Goal: Task Accomplishment & Management: Complete application form

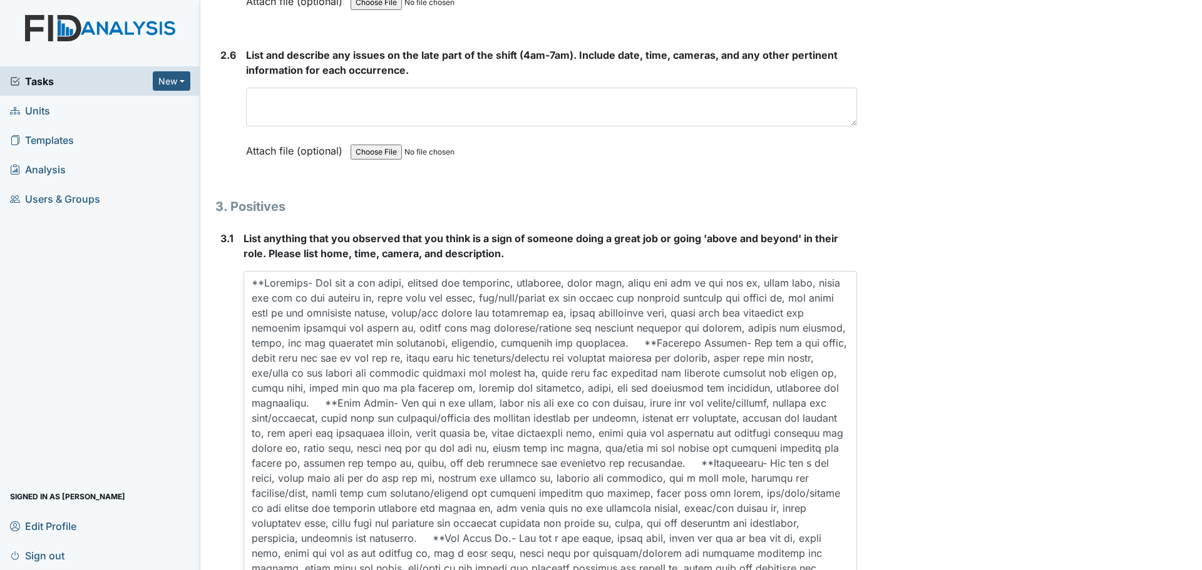
scroll to position [3461, 0]
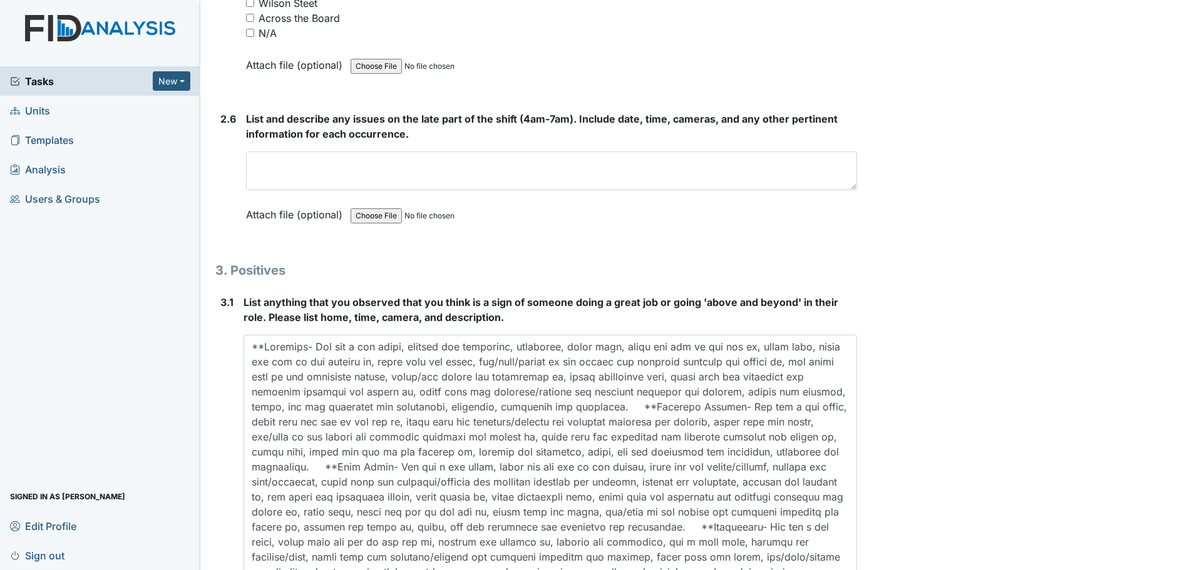
click at [251, 32] on input "N/A" at bounding box center [250, 33] width 8 height 8
checkbox input "true"
click at [480, 157] on textarea at bounding box center [551, 171] width 611 height 39
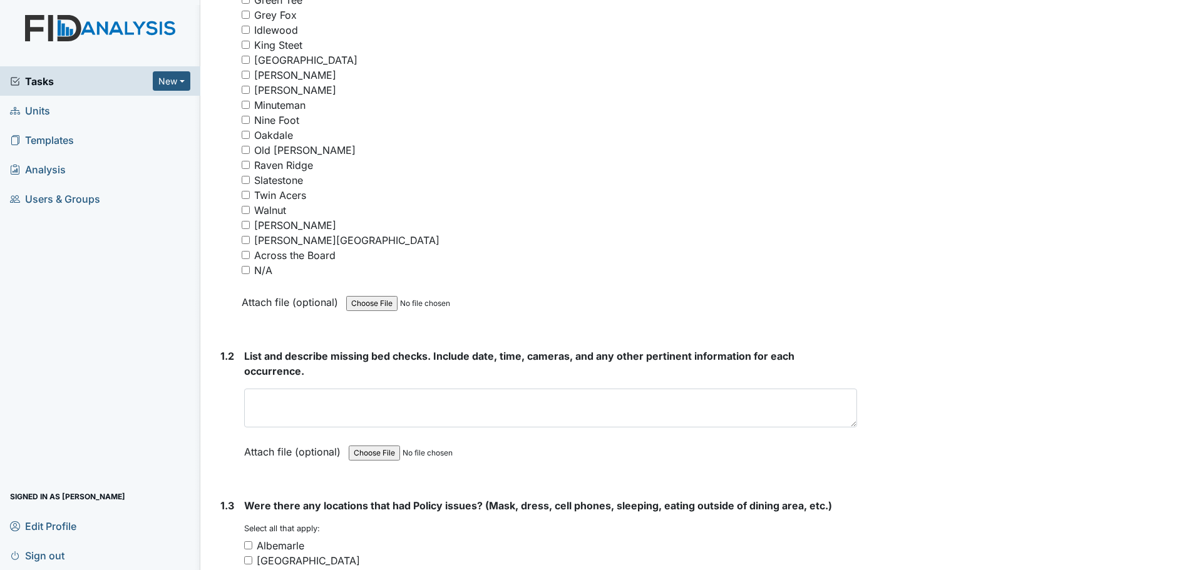
scroll to position [393, 0]
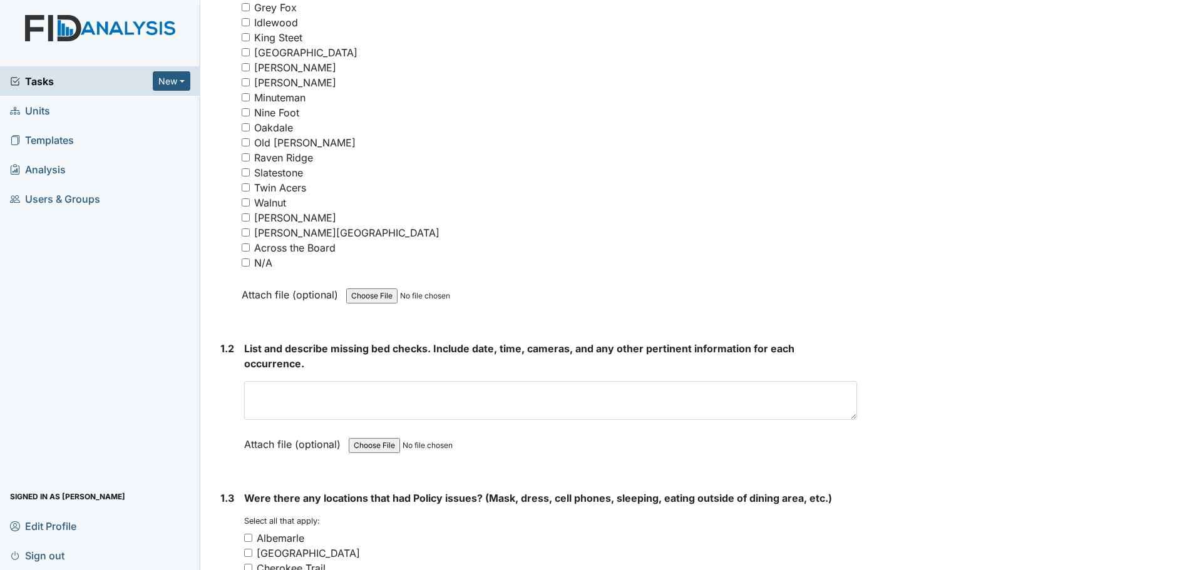
type textarea "Staff finished cleaning and assisted residents."
click at [242, 262] on input "N/A" at bounding box center [246, 263] width 8 height 8
checkbox input "true"
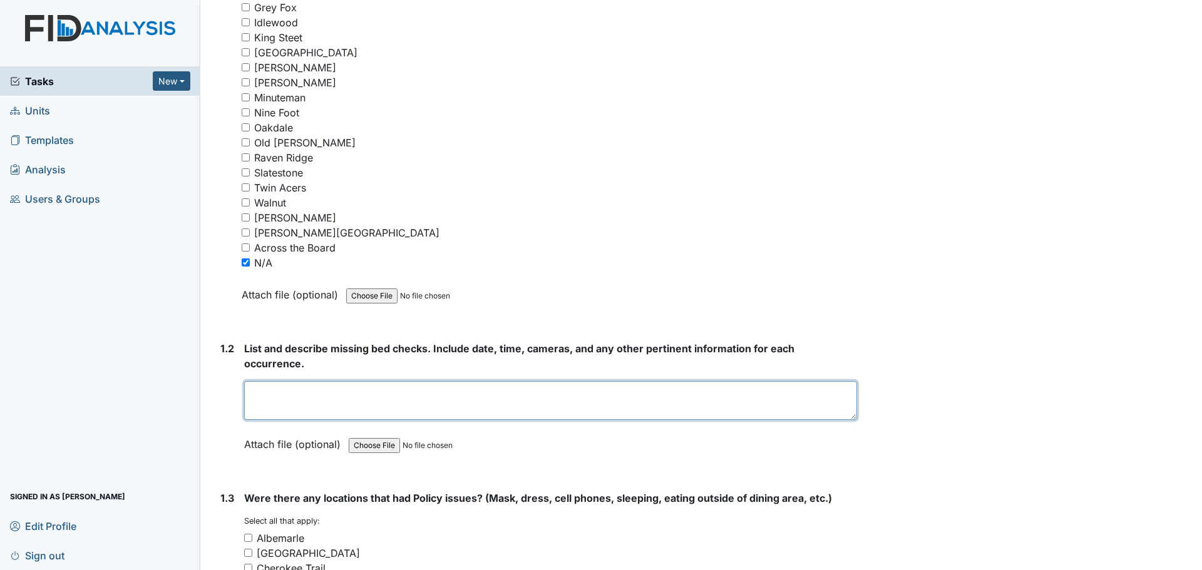
click at [410, 393] on textarea at bounding box center [550, 400] width 613 height 39
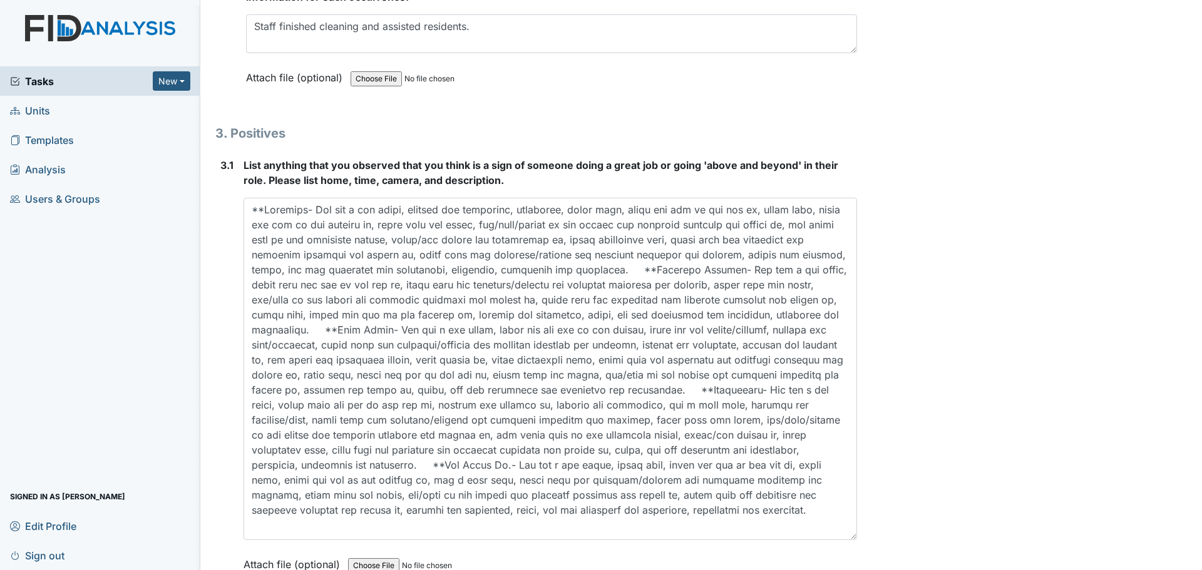
scroll to position [3712, 0]
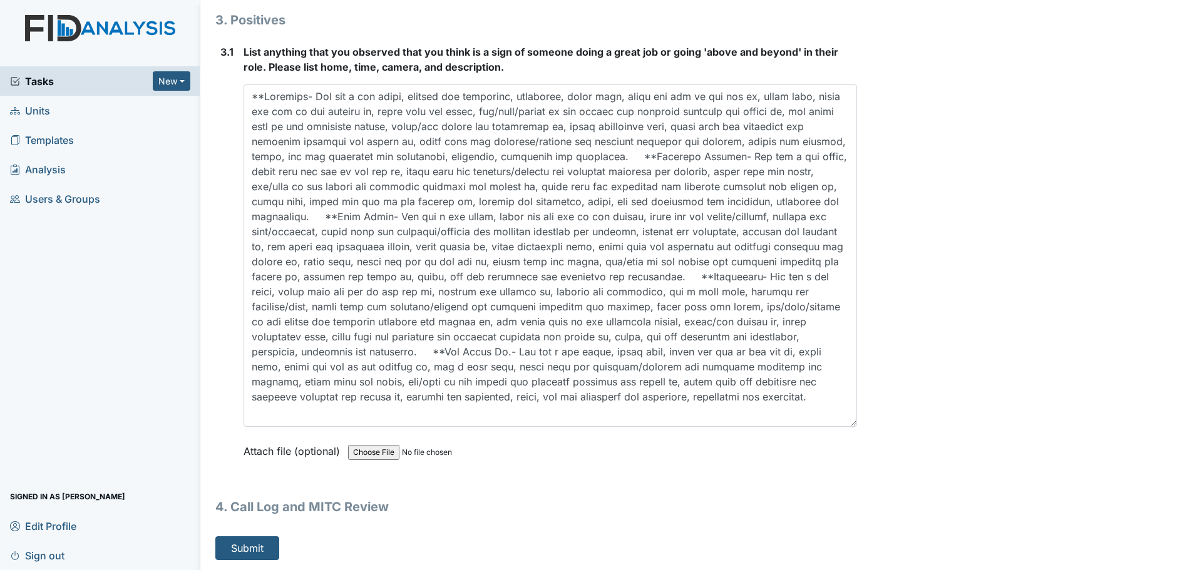
type textarea "Staff did their bed checks."
click at [252, 553] on button "Submit" at bounding box center [247, 549] width 64 height 24
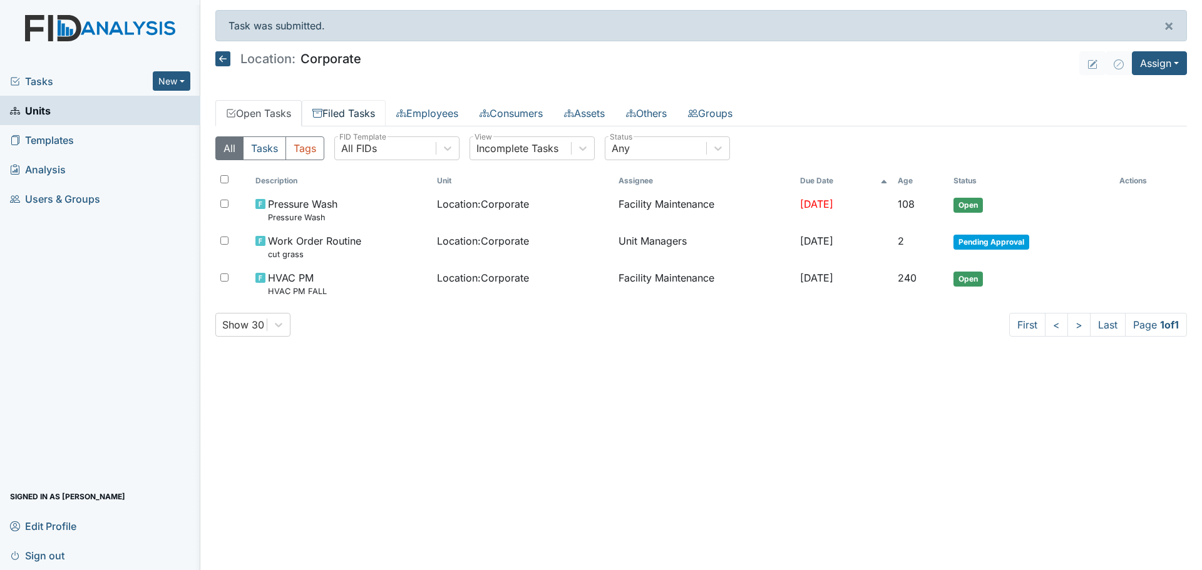
click at [350, 116] on link "Filed Tasks" at bounding box center [344, 113] width 84 height 26
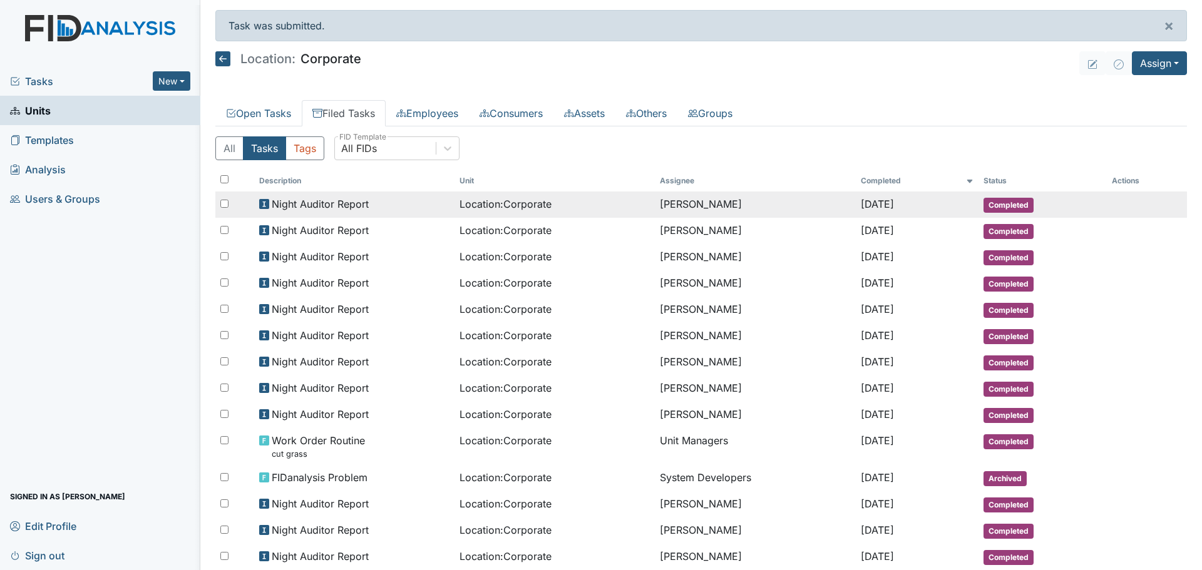
click at [329, 203] on span "Night Auditor Report" at bounding box center [320, 204] width 97 height 15
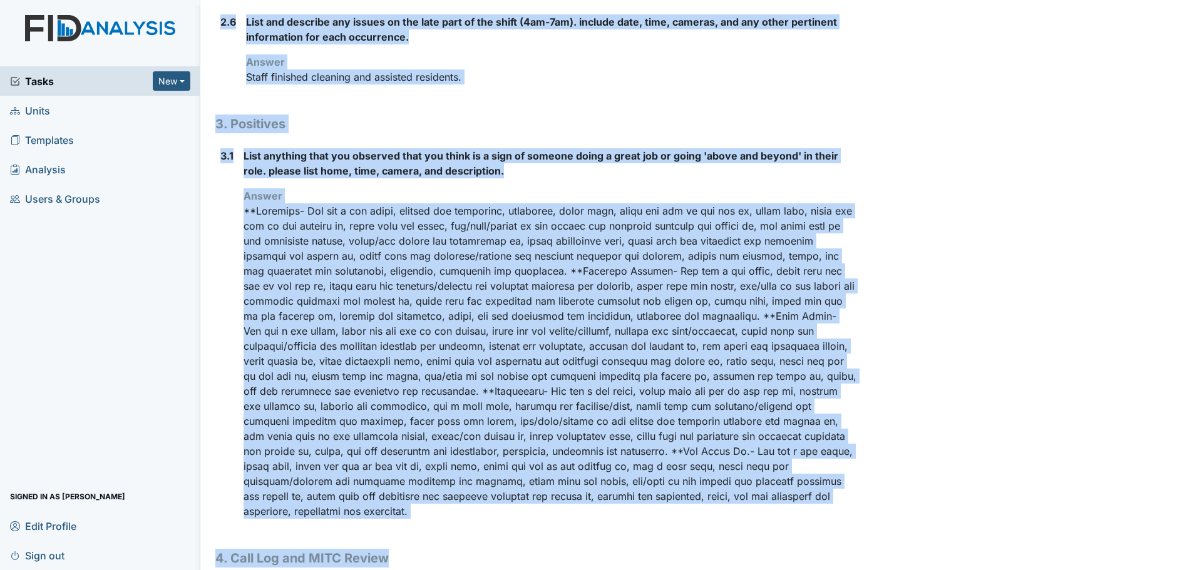
scroll to position [1159, 0]
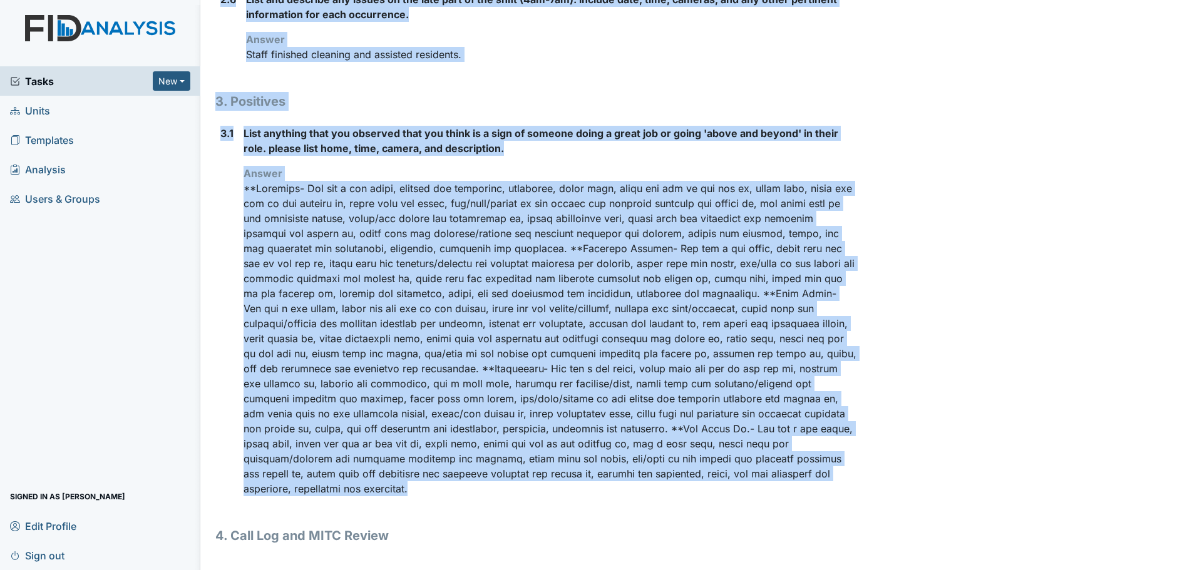
drag, startPoint x: 217, startPoint y: 64, endPoint x: 743, endPoint y: 503, distance: 685.5
copy div "Location: Corporate Assignee: [PERSON_NAME] Creator: [PERSON_NAME] Remediator: …"
